Goal: Check status

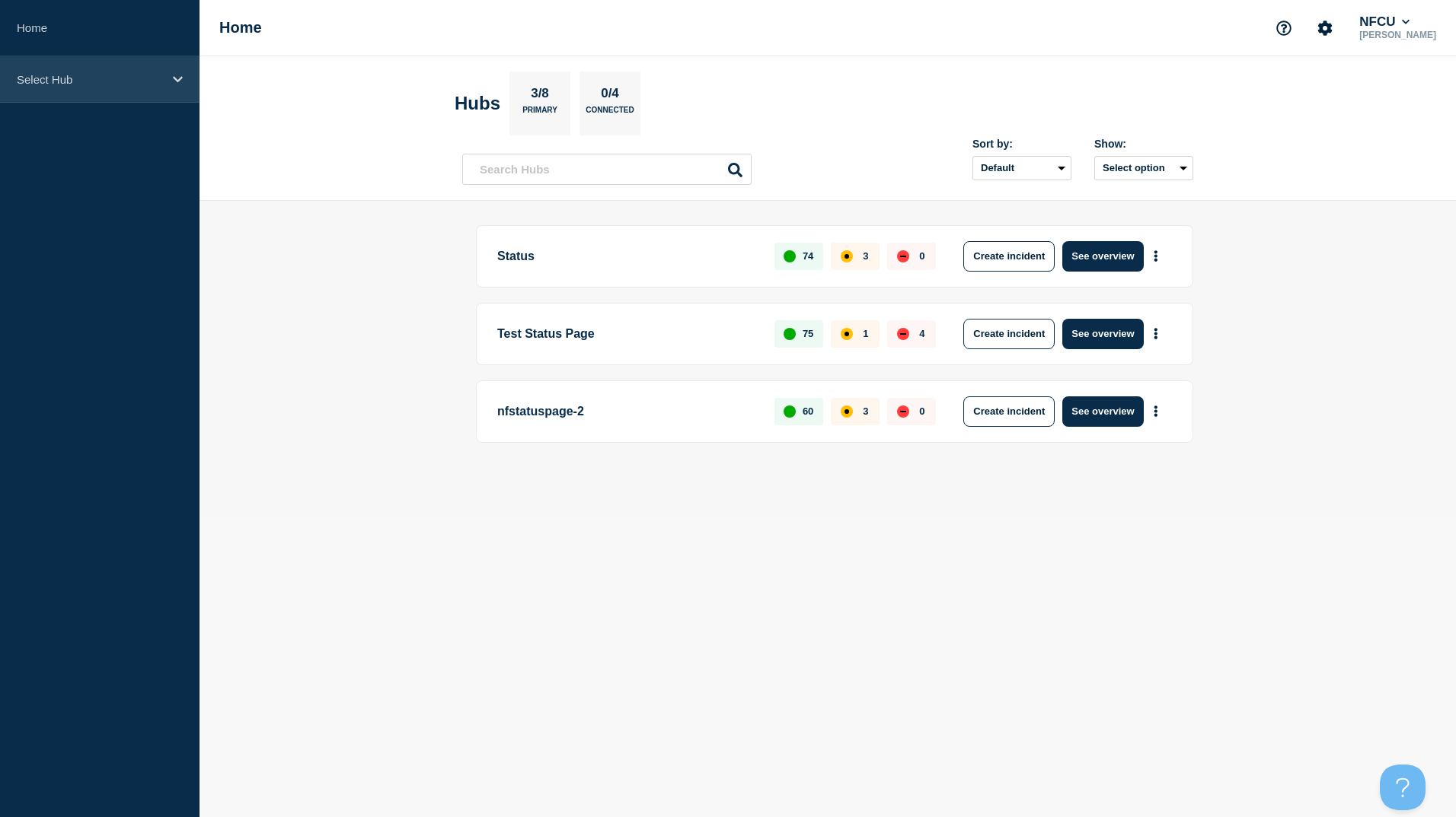
click at [75, 75] on p "Select Hub" at bounding box center [90, 80] width 147 height 13
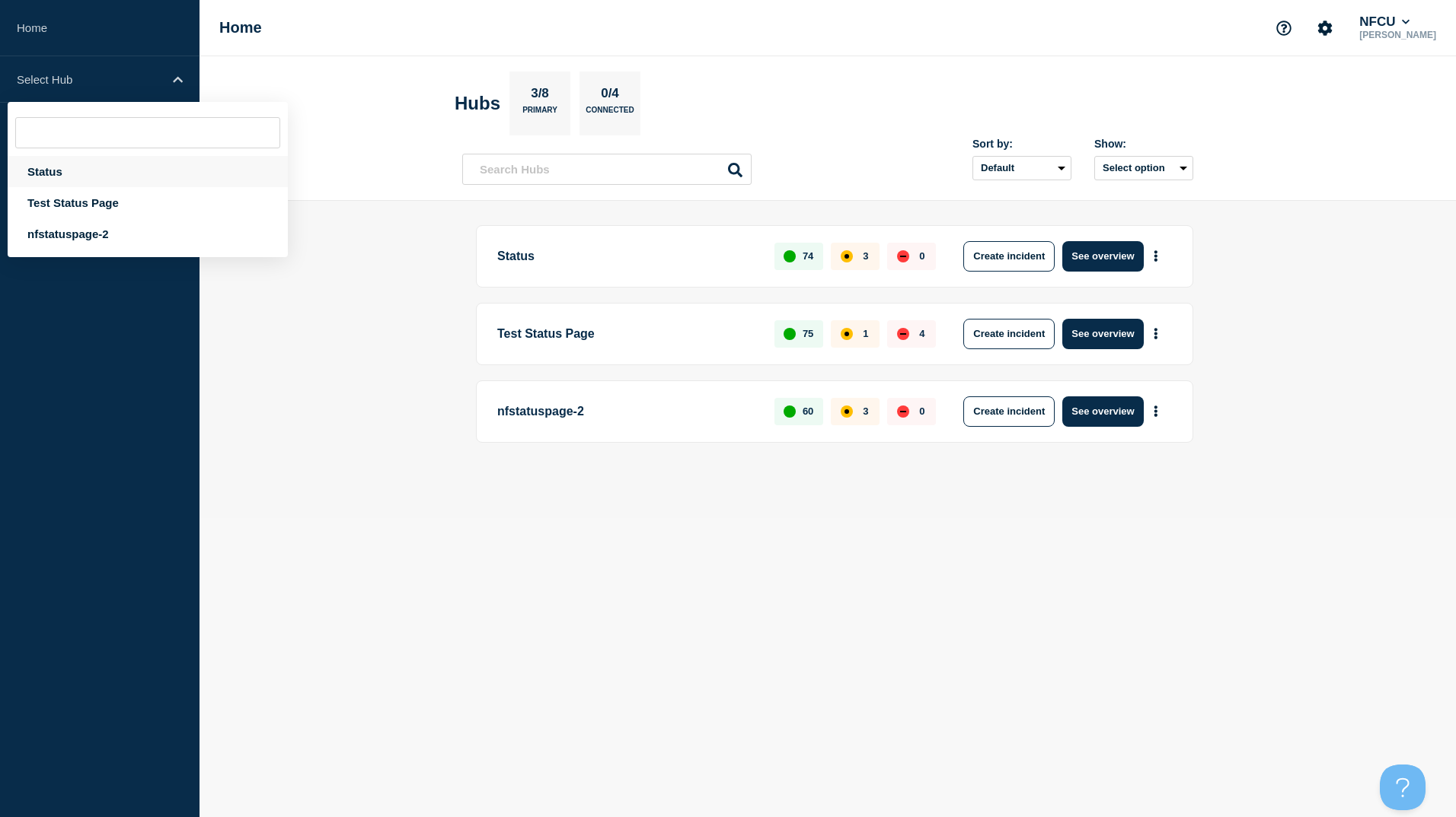
click at [47, 161] on div "Status" at bounding box center [147, 172] width 280 height 31
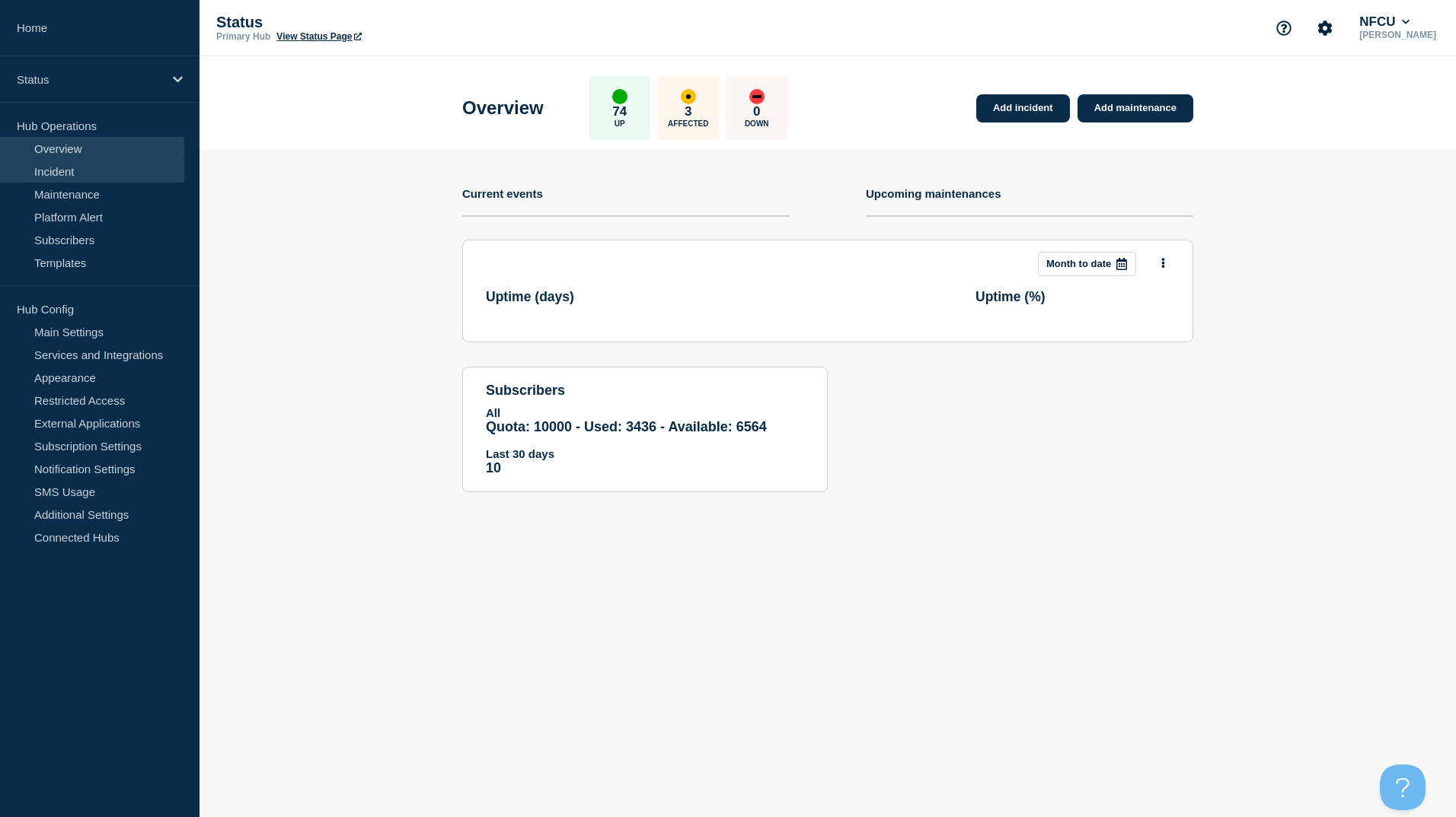
click at [65, 172] on link "Incident" at bounding box center [92, 171] width 184 height 23
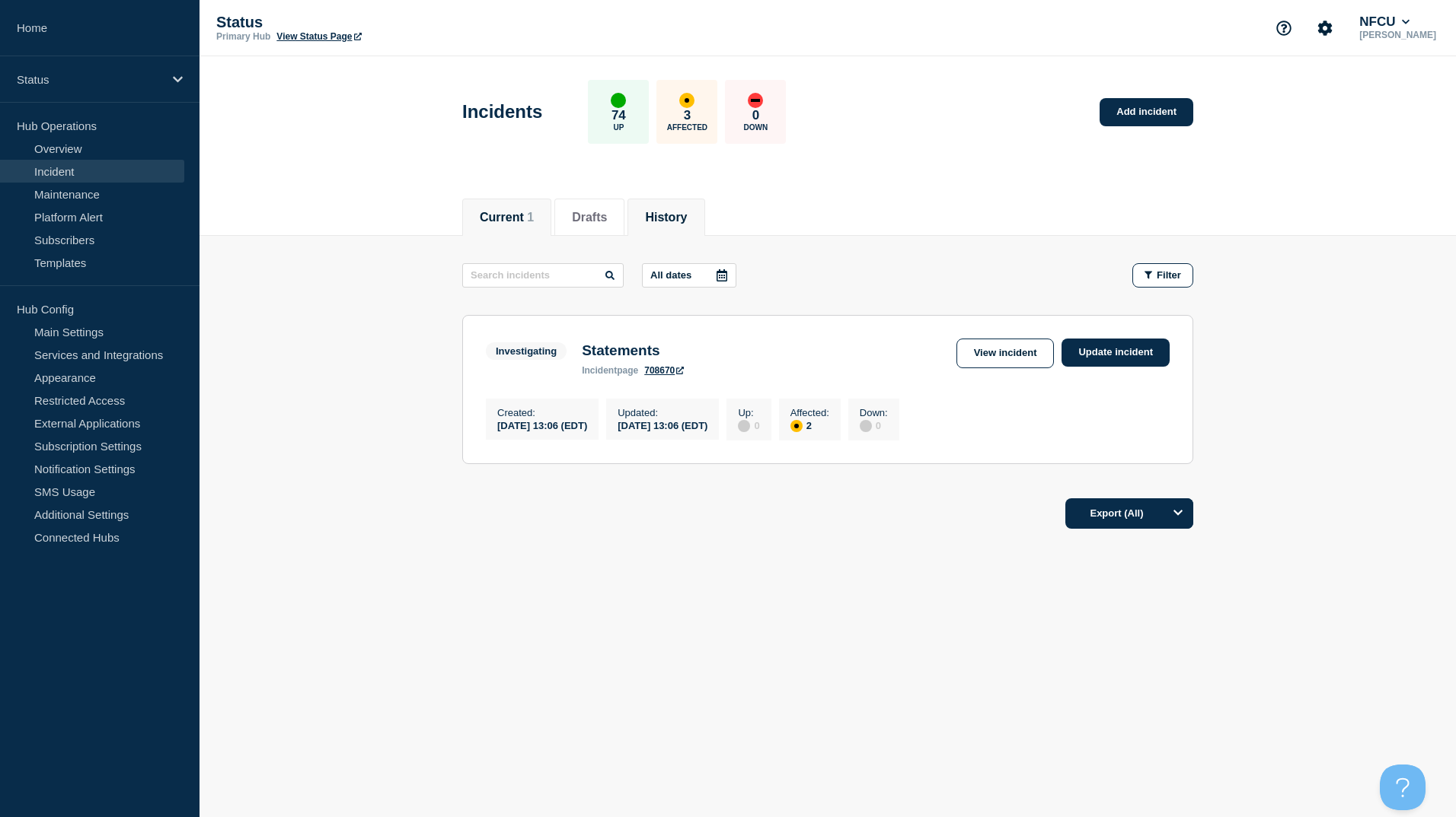
click at [686, 211] on button "History" at bounding box center [665, 217] width 42 height 14
